Goal: Navigation & Orientation: Go to known website

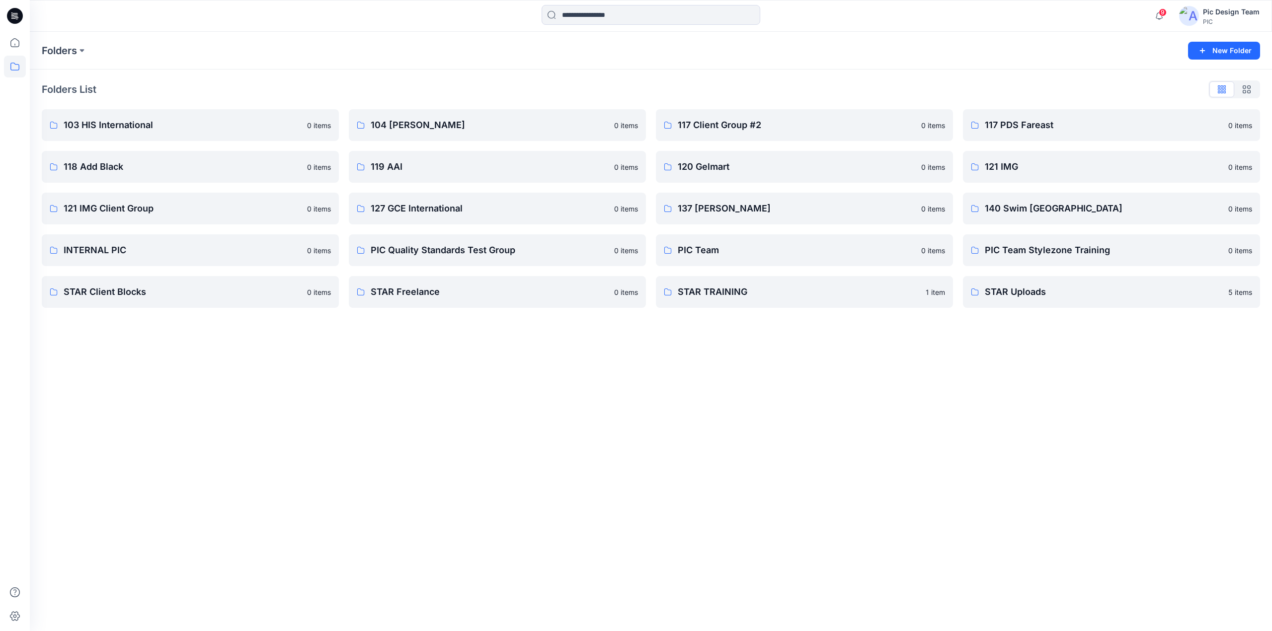
click at [20, 20] on icon at bounding box center [15, 16] width 16 height 16
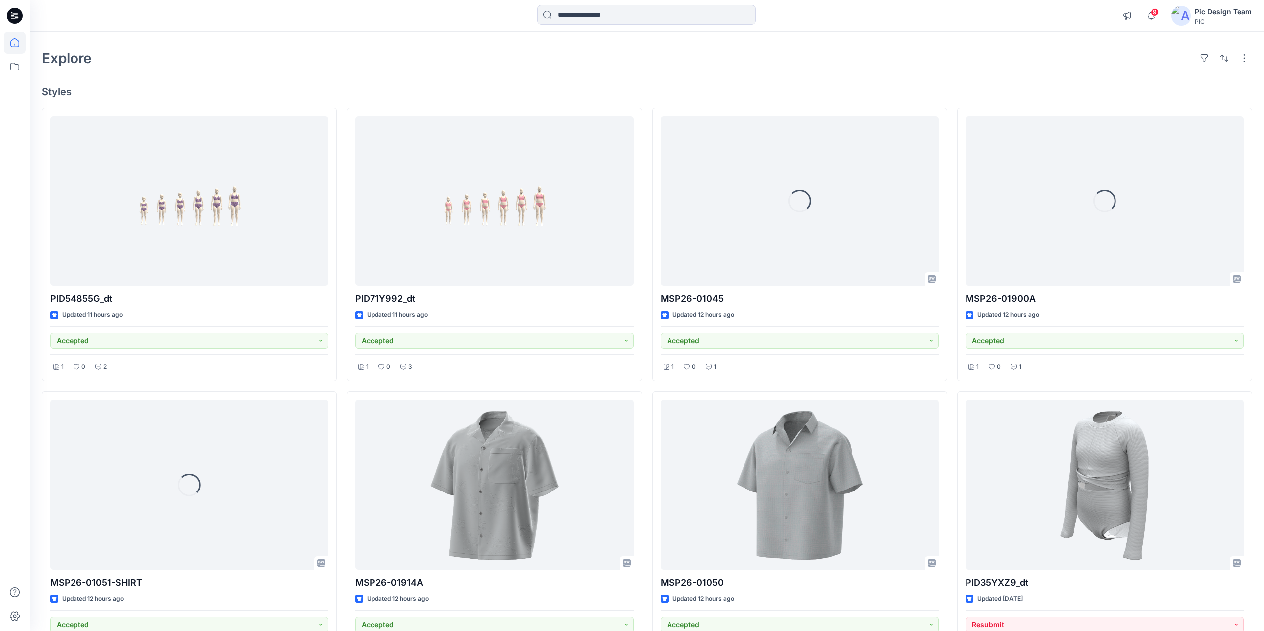
scroll to position [50, 0]
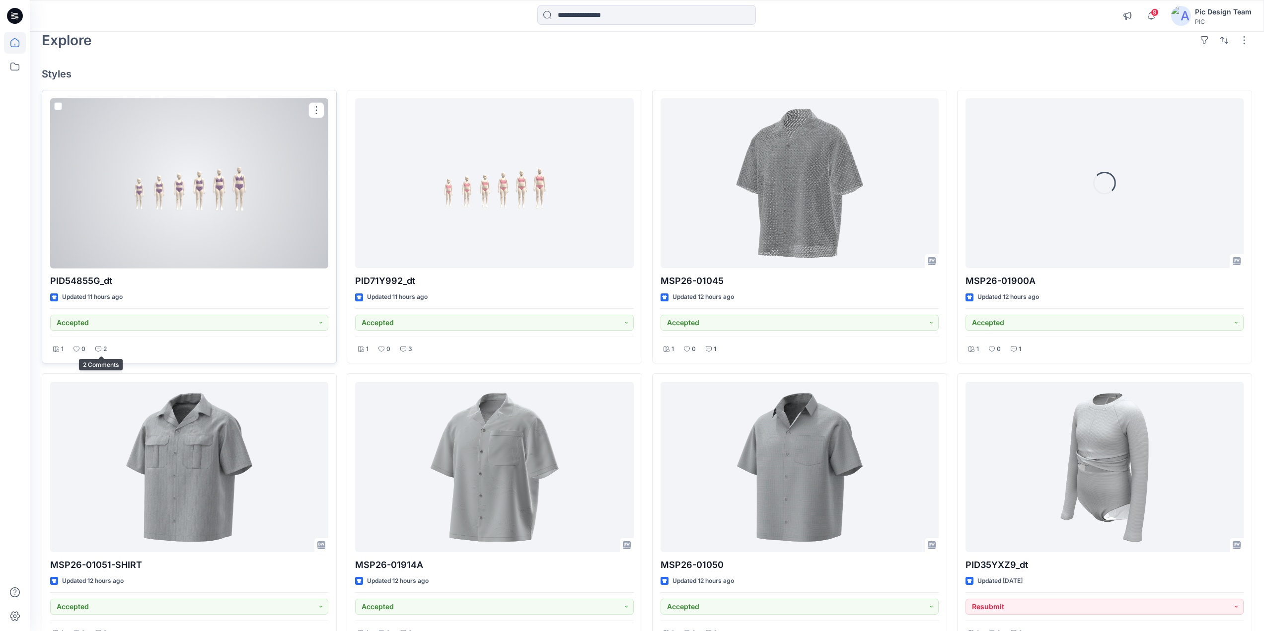
click at [99, 349] on icon at bounding box center [98, 349] width 6 height 6
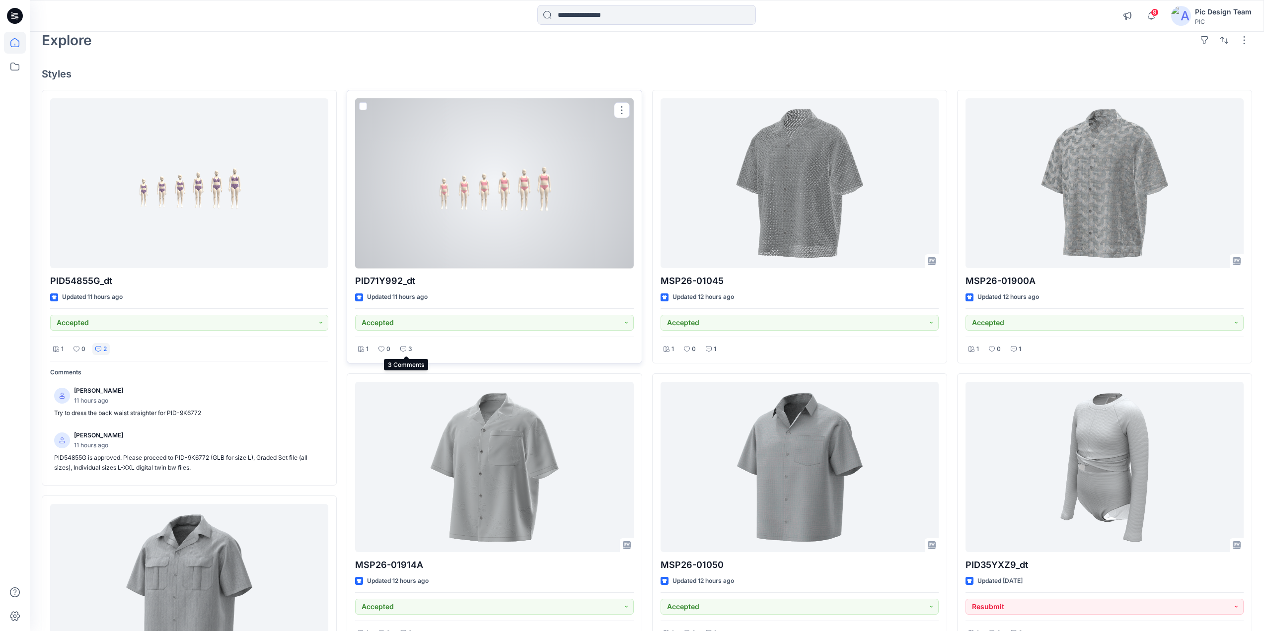
click at [403, 347] on icon at bounding box center [403, 349] width 6 height 6
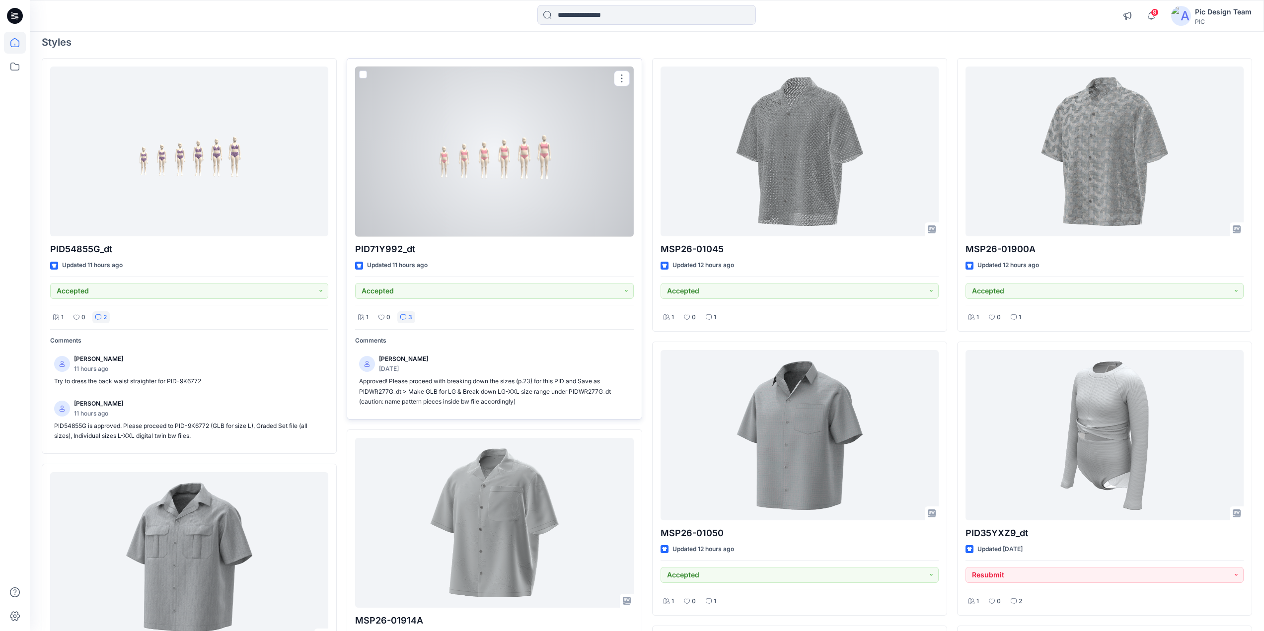
scroll to position [149, 0]
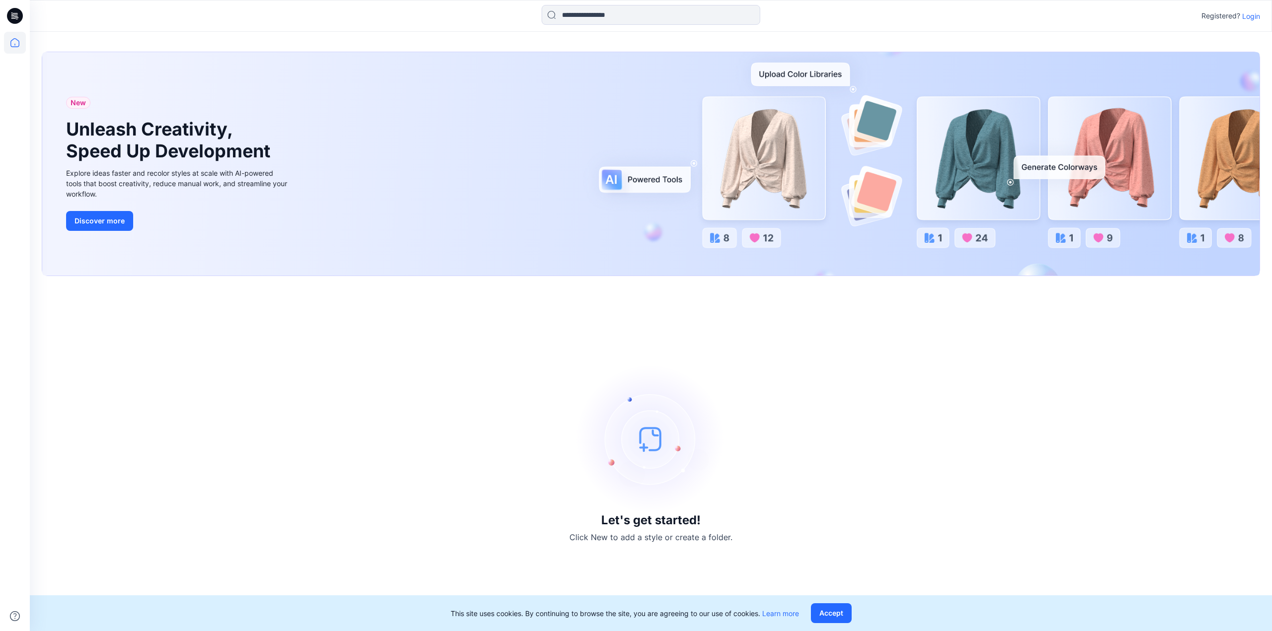
click at [1260, 17] on div "Registered? Login" at bounding box center [650, 16] width 1241 height 22
click at [1254, 17] on p "Login" at bounding box center [1251, 16] width 18 height 10
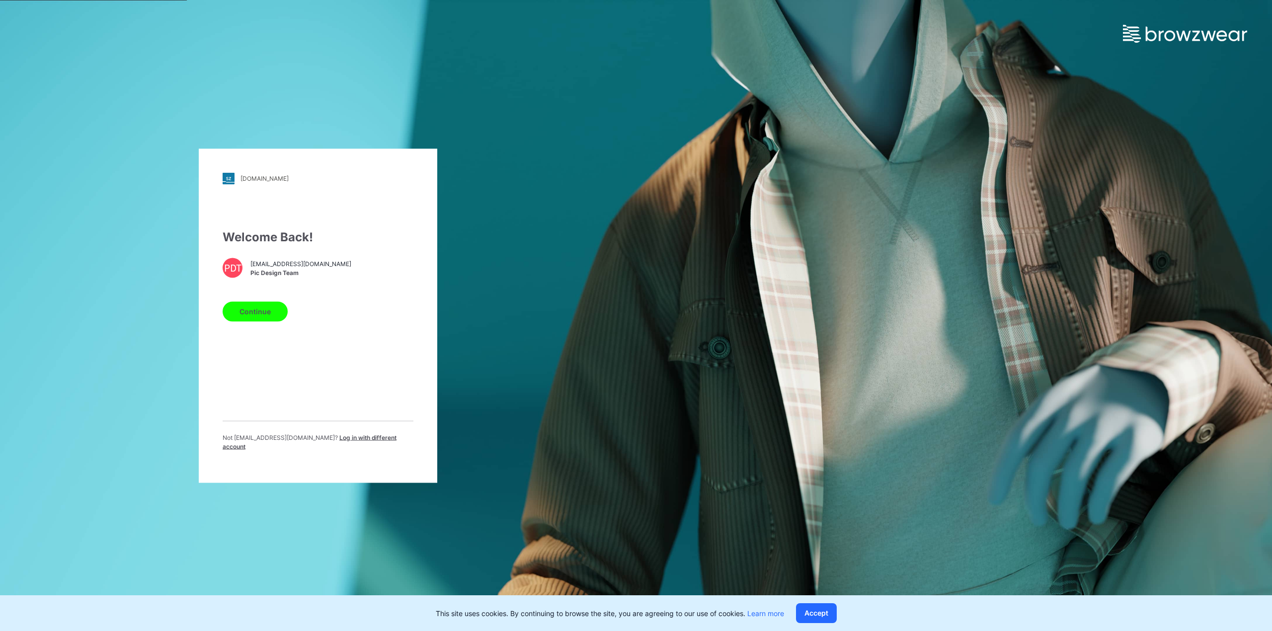
click at [249, 318] on button "Continue" at bounding box center [255, 312] width 65 height 20
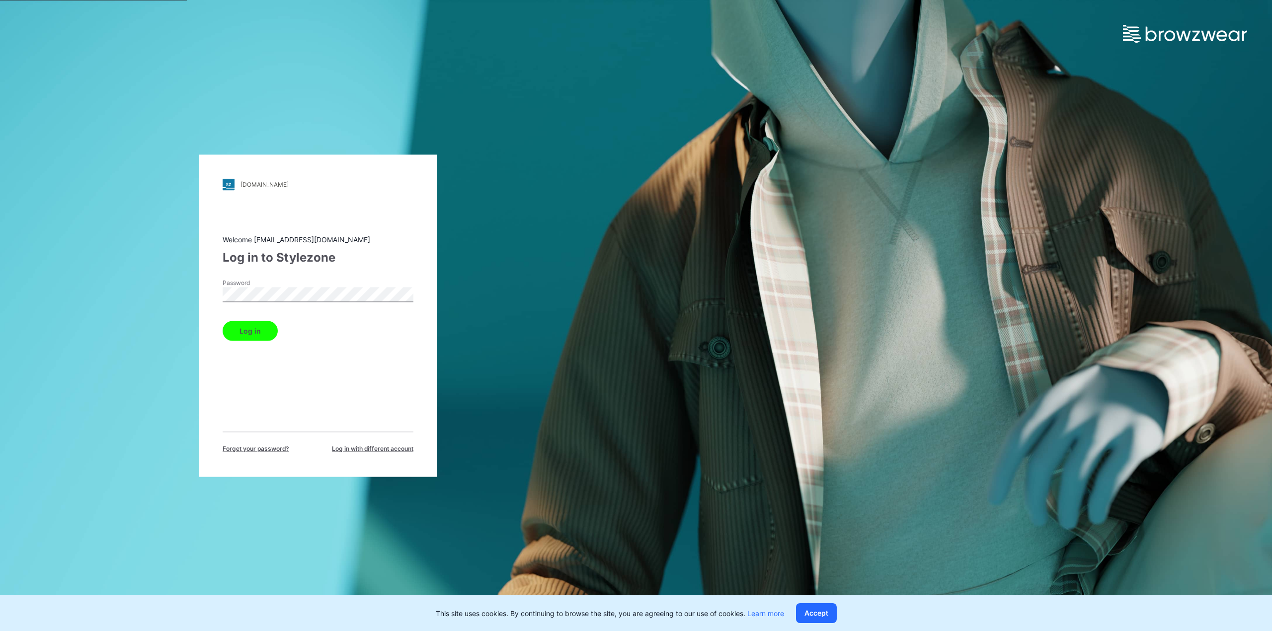
click at [258, 330] on button "Log in" at bounding box center [250, 331] width 55 height 20
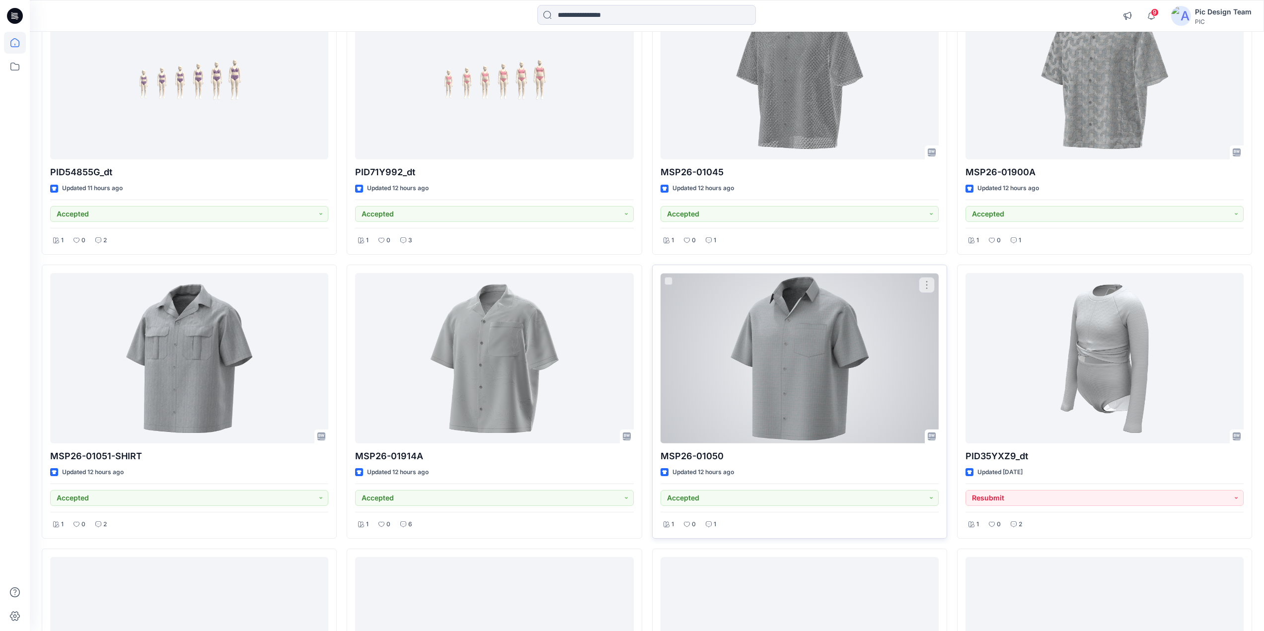
scroll to position [248, 0]
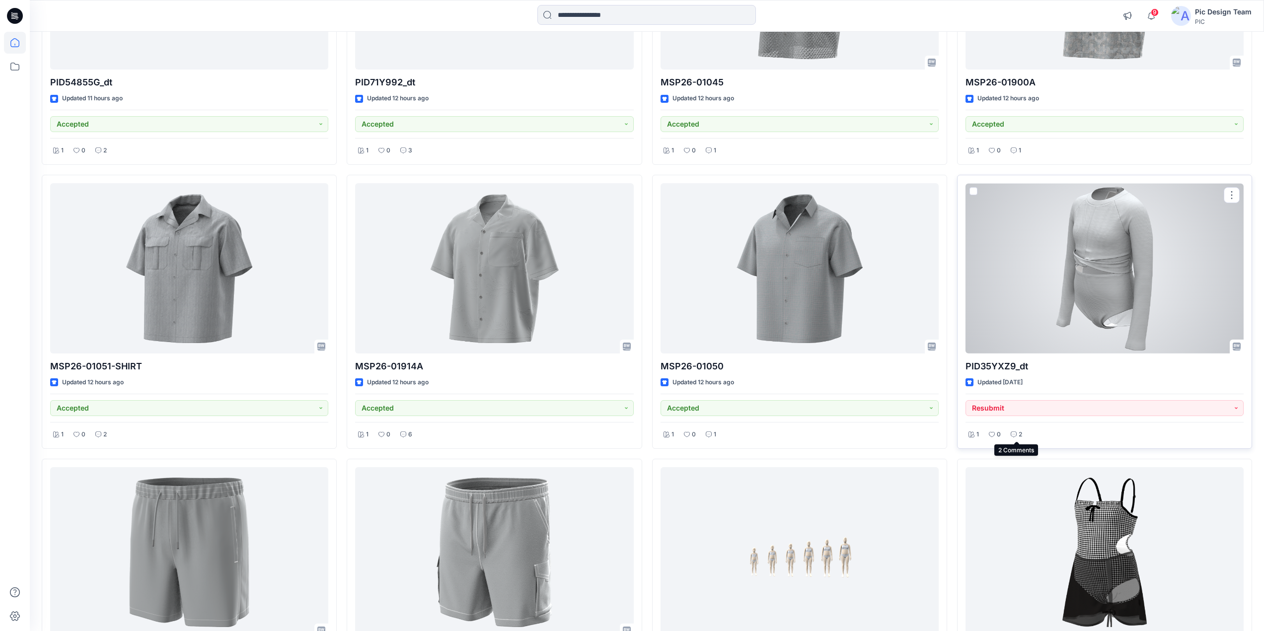
click at [1016, 432] on icon at bounding box center [1014, 435] width 6 height 6
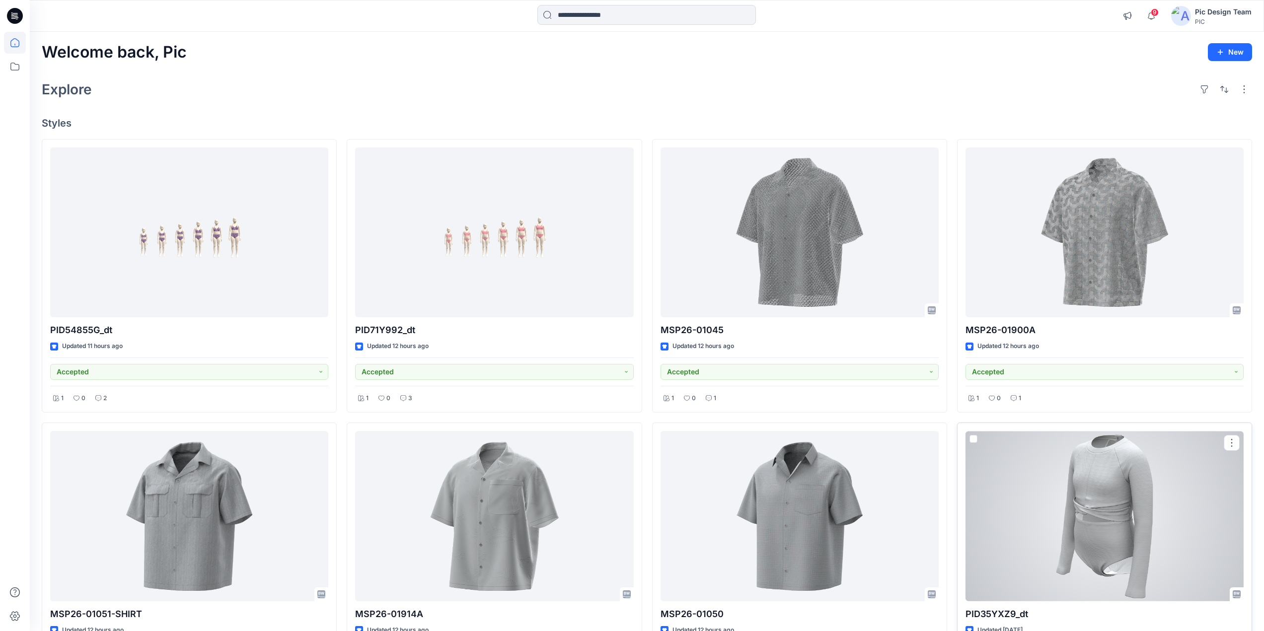
scroll to position [0, 0]
